Goal: Transaction & Acquisition: Subscribe to service/newsletter

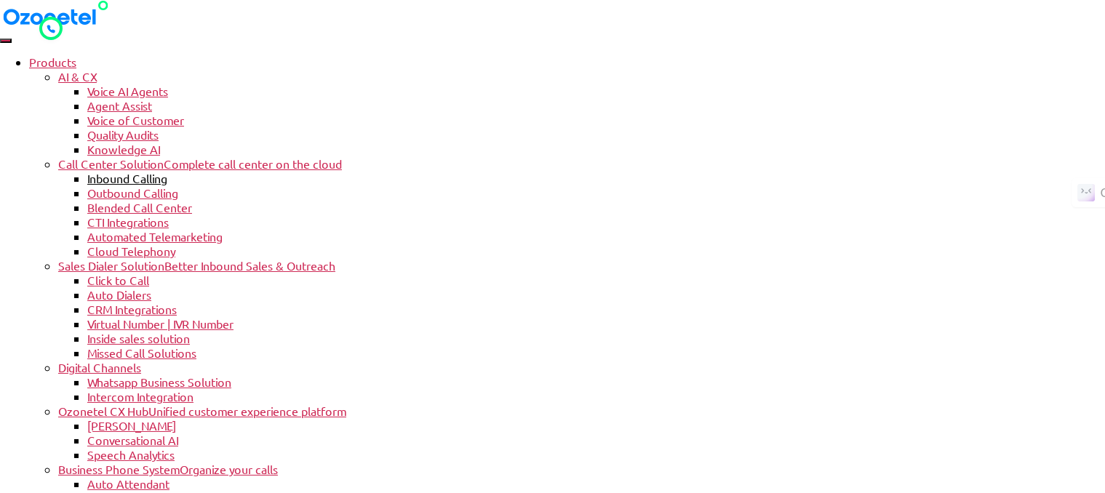
click at [167, 171] on link "Inbound Calling" at bounding box center [127, 178] width 80 height 15
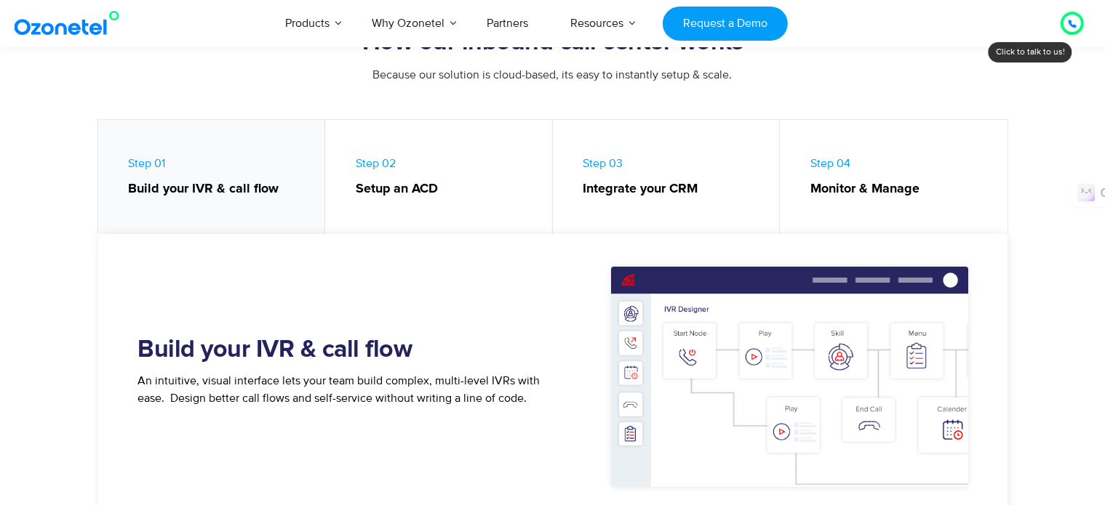
scroll to position [654, 0]
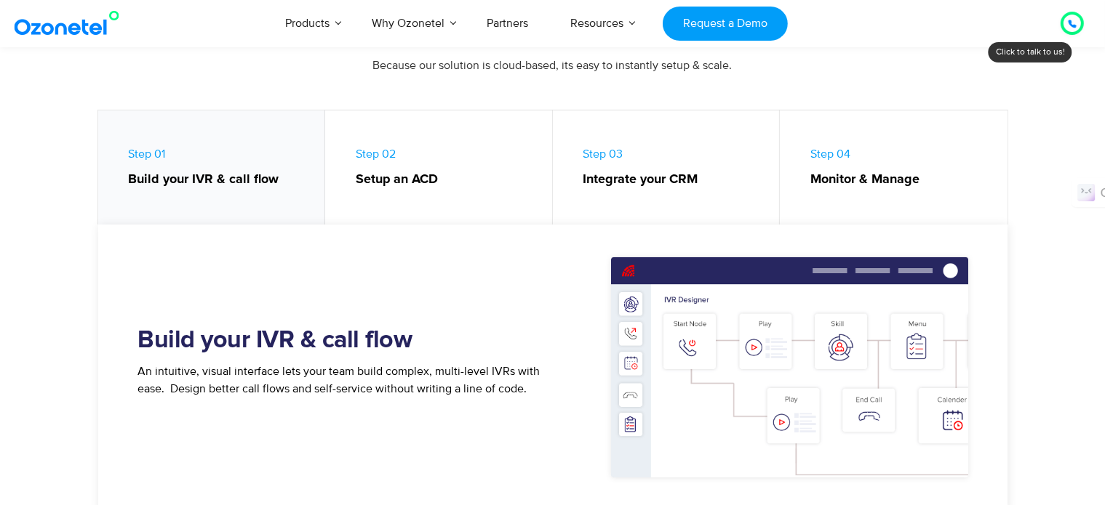
click at [236, 181] on strong "Build your IVR & call flow" at bounding box center [220, 180] width 182 height 20
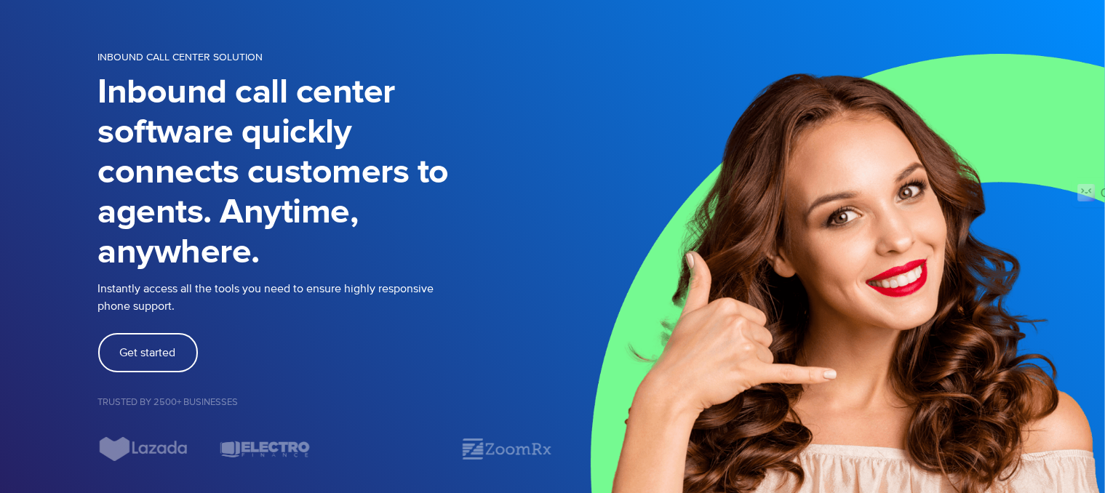
scroll to position [0, 0]
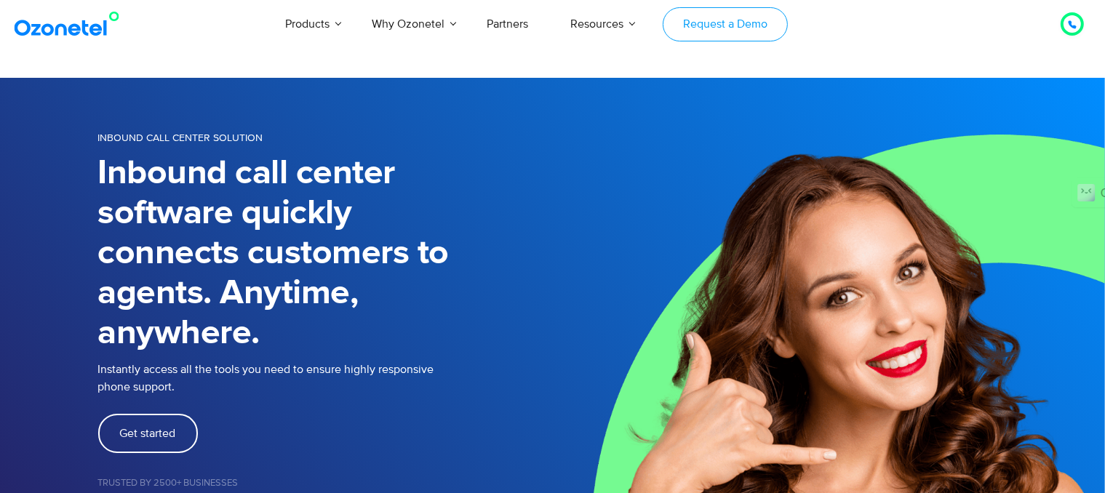
click at [721, 20] on link "Request a Demo" at bounding box center [724, 24] width 124 height 34
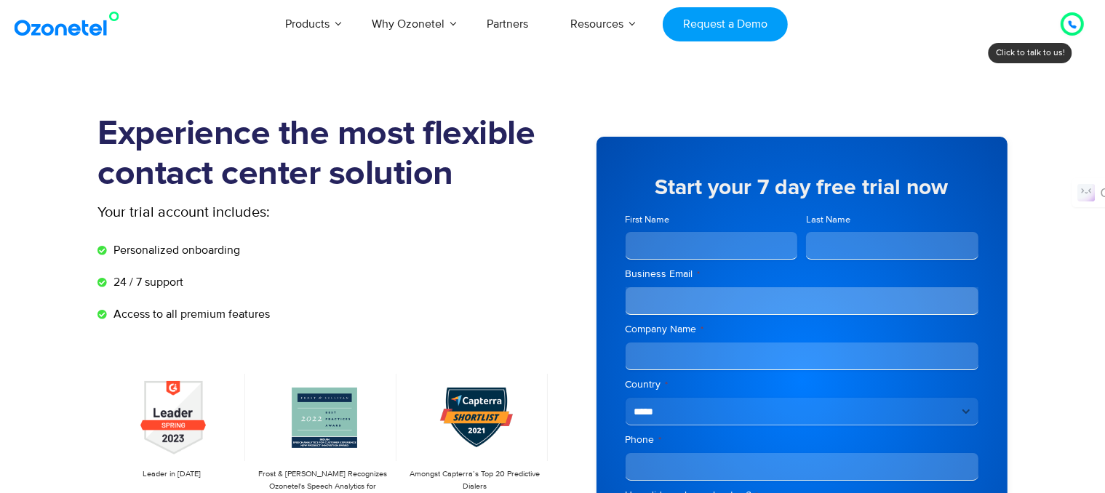
click at [695, 247] on input "First Name" at bounding box center [711, 246] width 172 height 28
click at [1076, 23] on icon at bounding box center [1071, 24] width 9 height 9
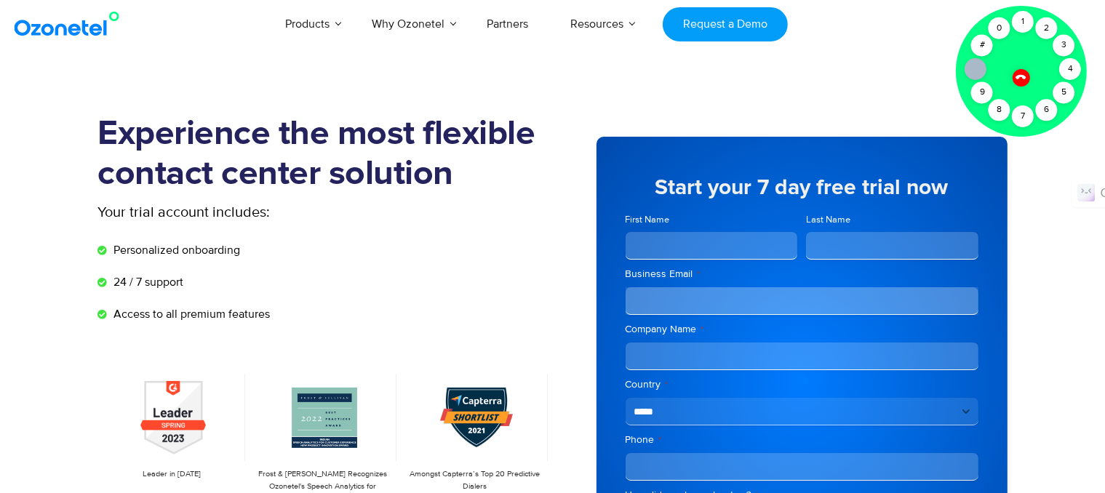
click at [891, 46] on div "Products AI & CX Voice AI Agents Agent Assist Voice of Customer Quality Audits …" at bounding box center [642, 24] width 902 height 48
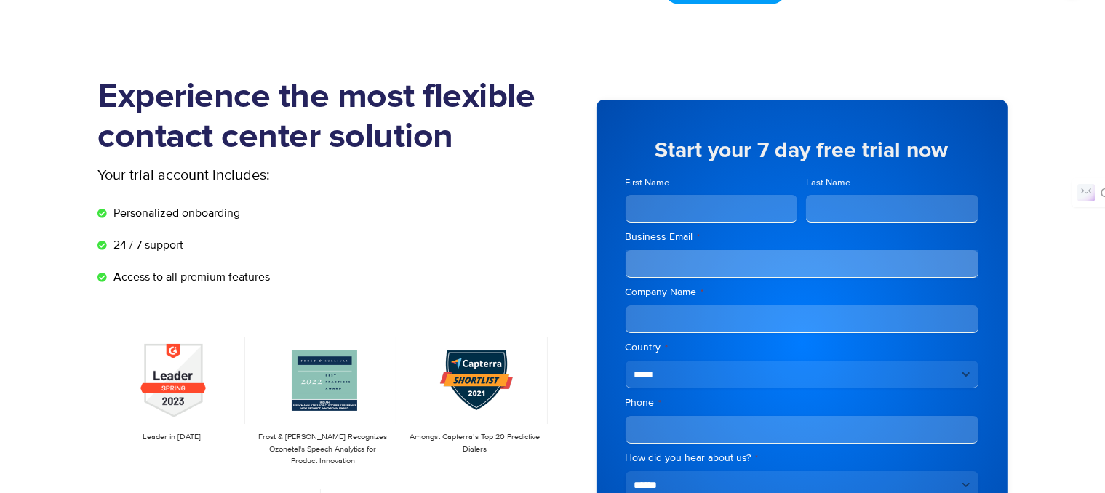
scroll to position [36, 0]
click at [689, 220] on input "First Name" at bounding box center [711, 210] width 172 height 28
